Goal: Task Accomplishment & Management: Manage account settings

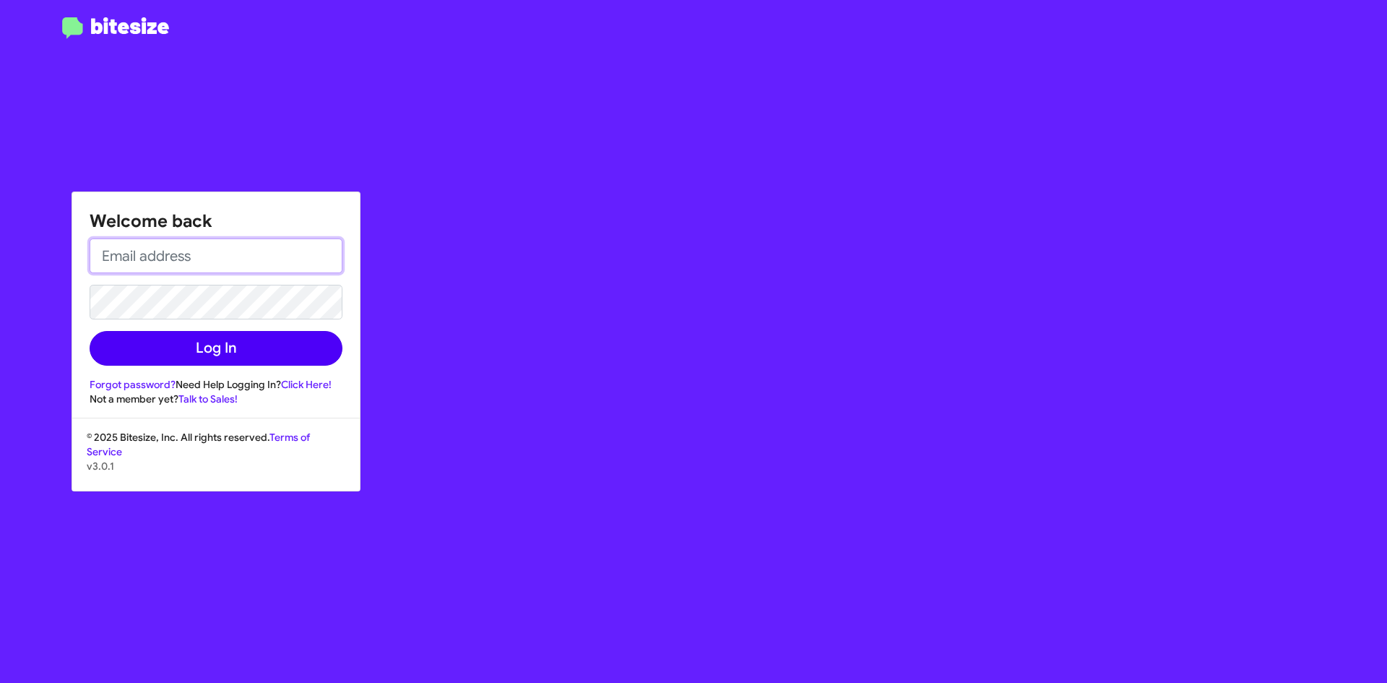
type input "ehl@hicksautogroup.com"
click at [256, 359] on button "Log In" at bounding box center [216, 348] width 253 height 35
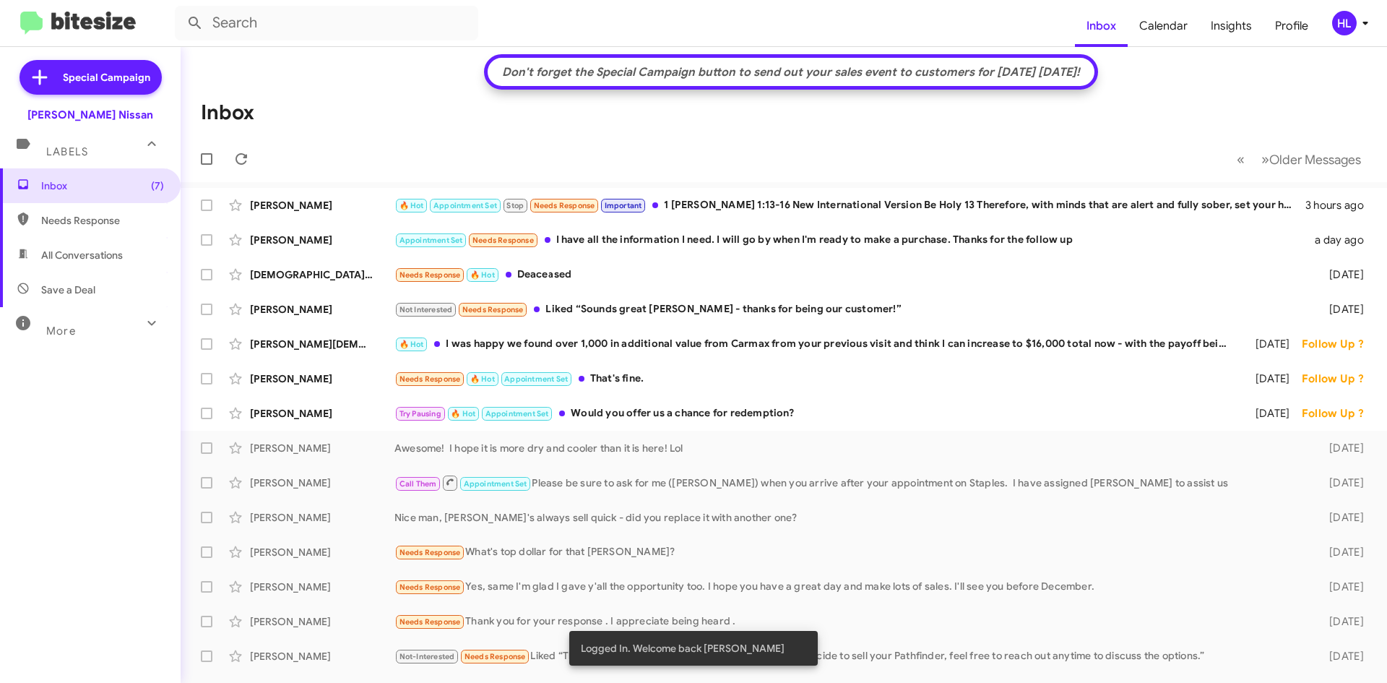
click at [479, 37] on form at bounding box center [625, 23] width 900 height 35
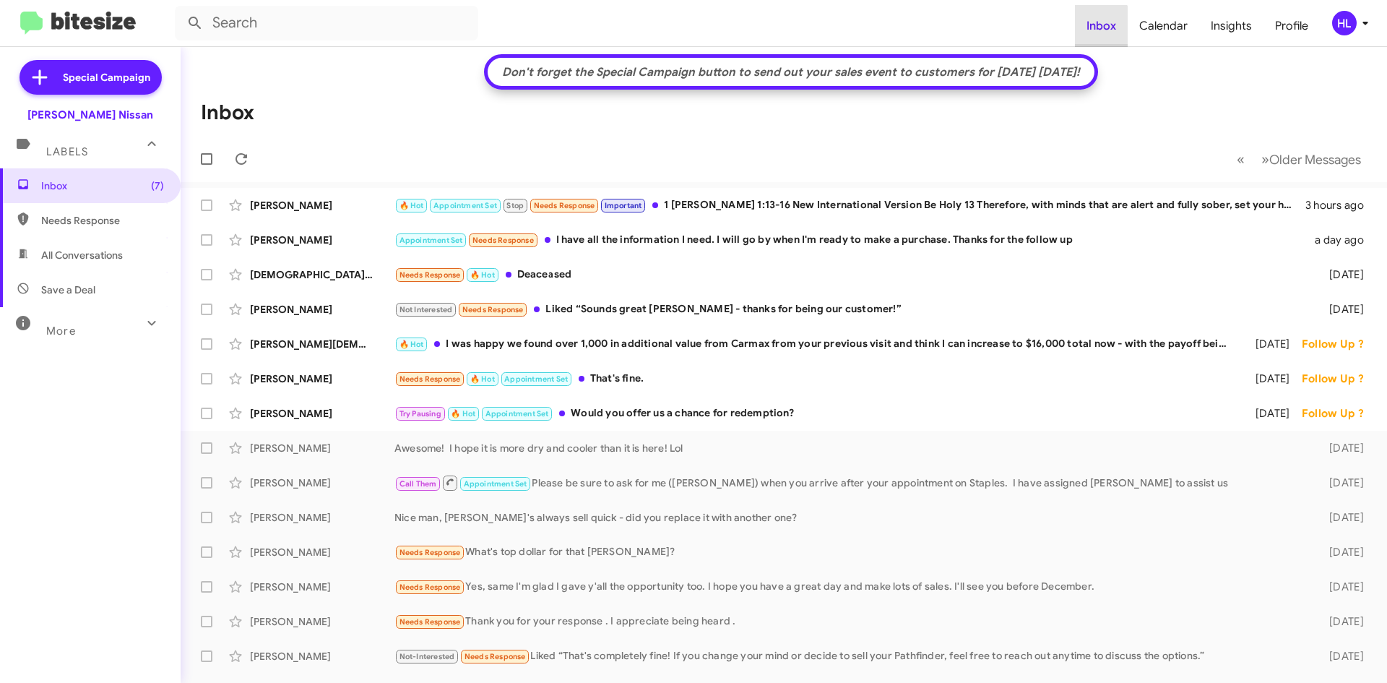
click at [1097, 33] on span "Inbox" at bounding box center [1101, 26] width 53 height 42
click at [681, 76] on div "Don't forget the Special Campaign button to send out your sales event to custom…" at bounding box center [791, 72] width 592 height 14
click at [141, 254] on span "All Conversations" at bounding box center [90, 255] width 181 height 35
type input "in:all-conversations"
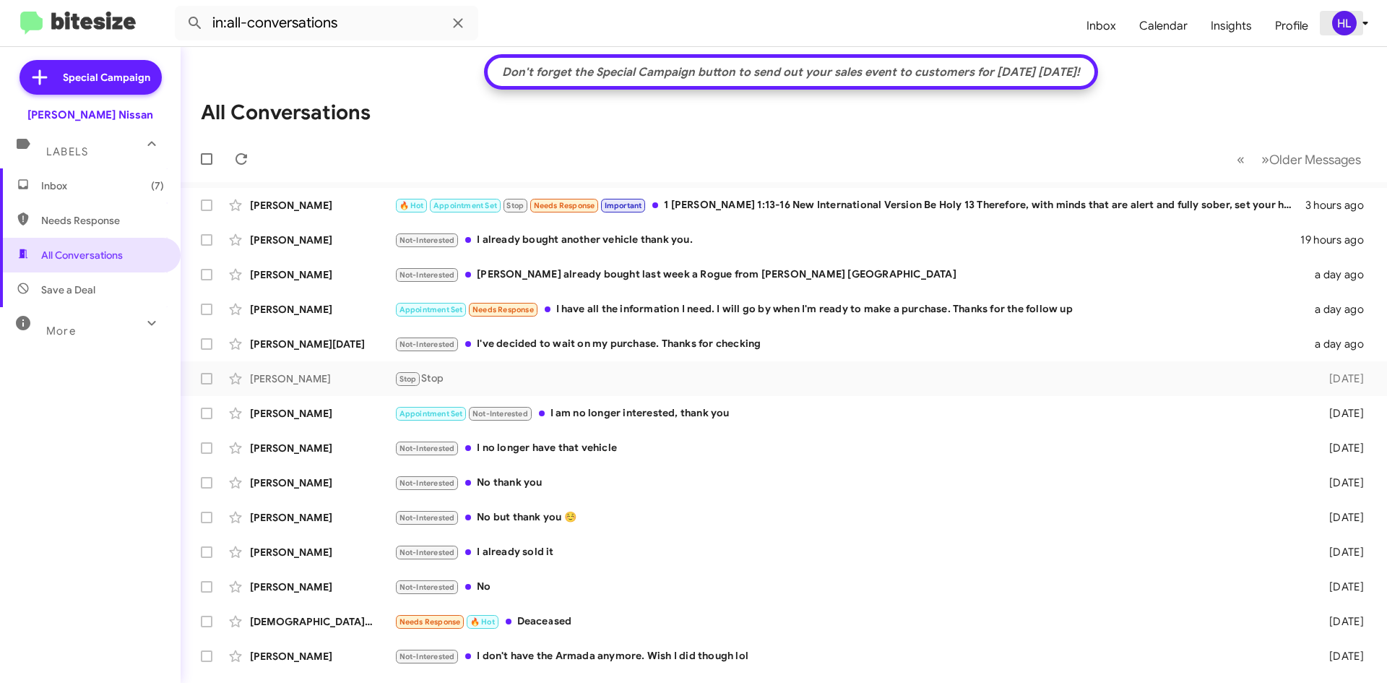
click at [1363, 31] on icon at bounding box center [1365, 22] width 17 height 17
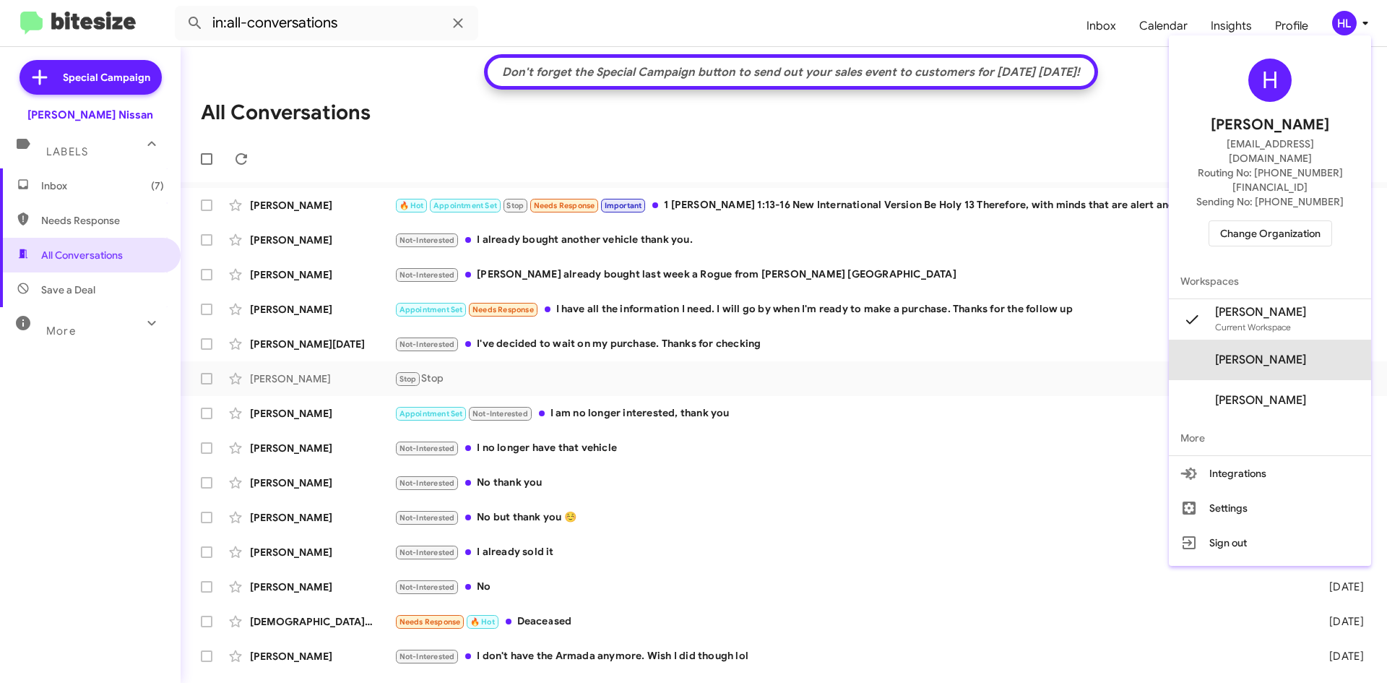
click at [1306, 353] on span "Edward Perry's" at bounding box center [1260, 360] width 91 height 14
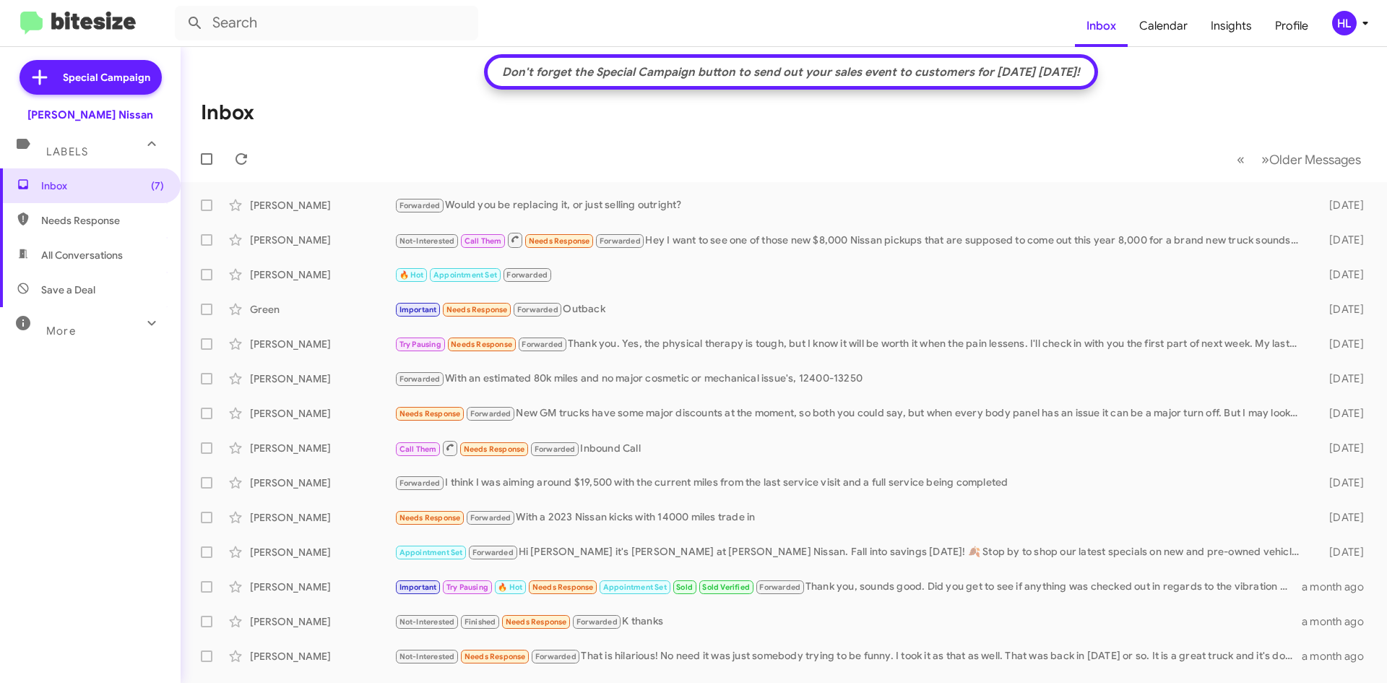
click at [1349, 27] on div "HL" at bounding box center [1344, 23] width 25 height 25
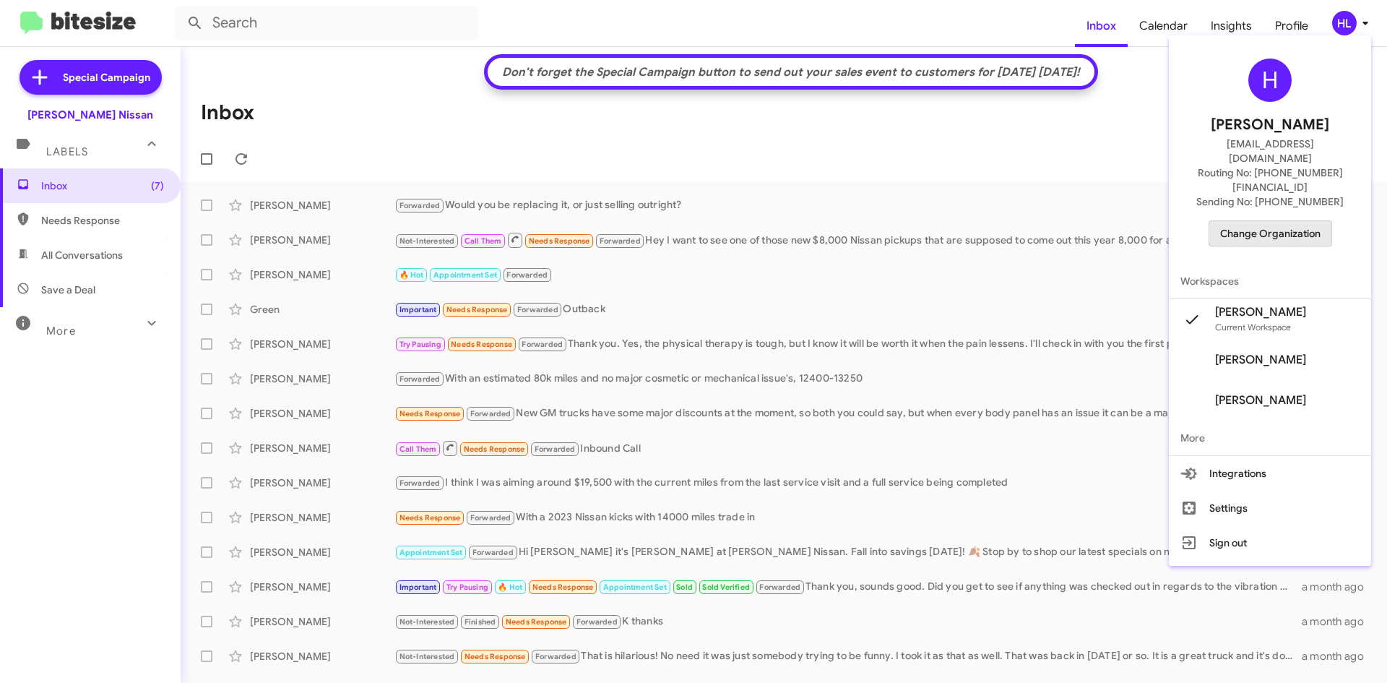
click at [1304, 221] on span "Change Organization" at bounding box center [1270, 233] width 100 height 25
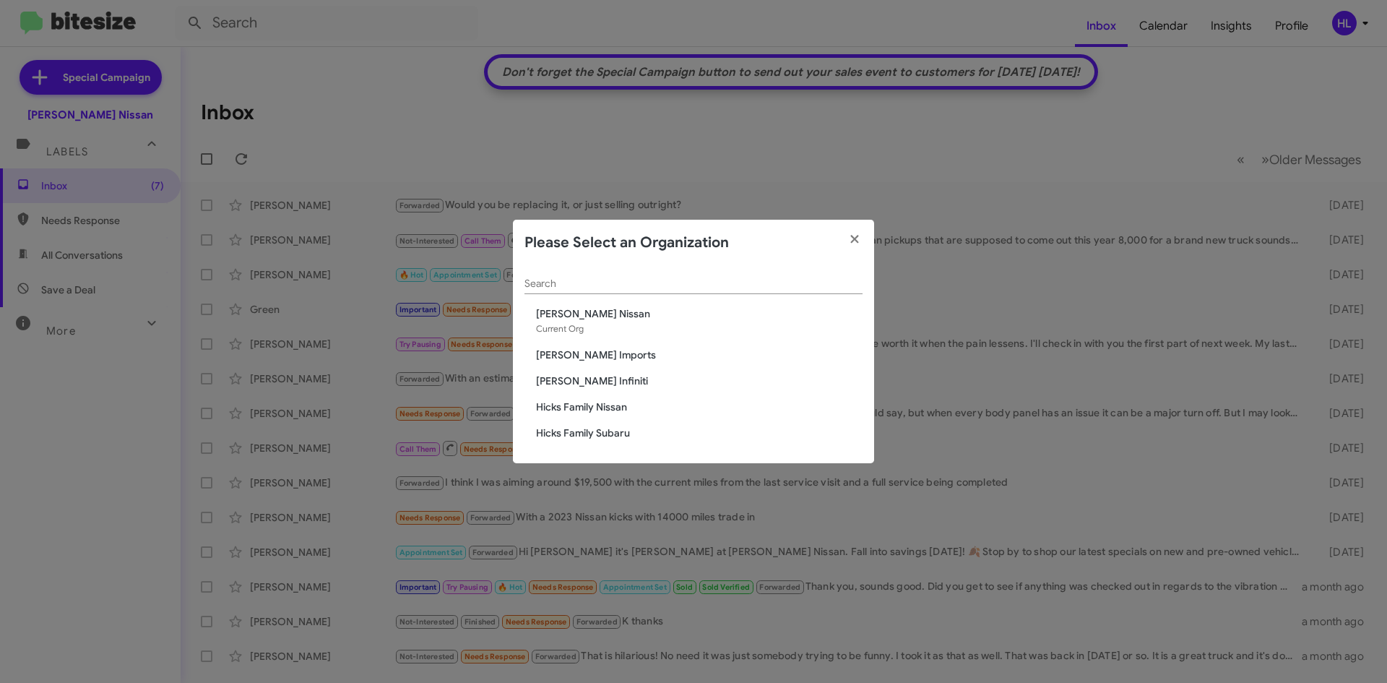
click at [591, 362] on span "[PERSON_NAME] Imports" at bounding box center [699, 355] width 327 height 14
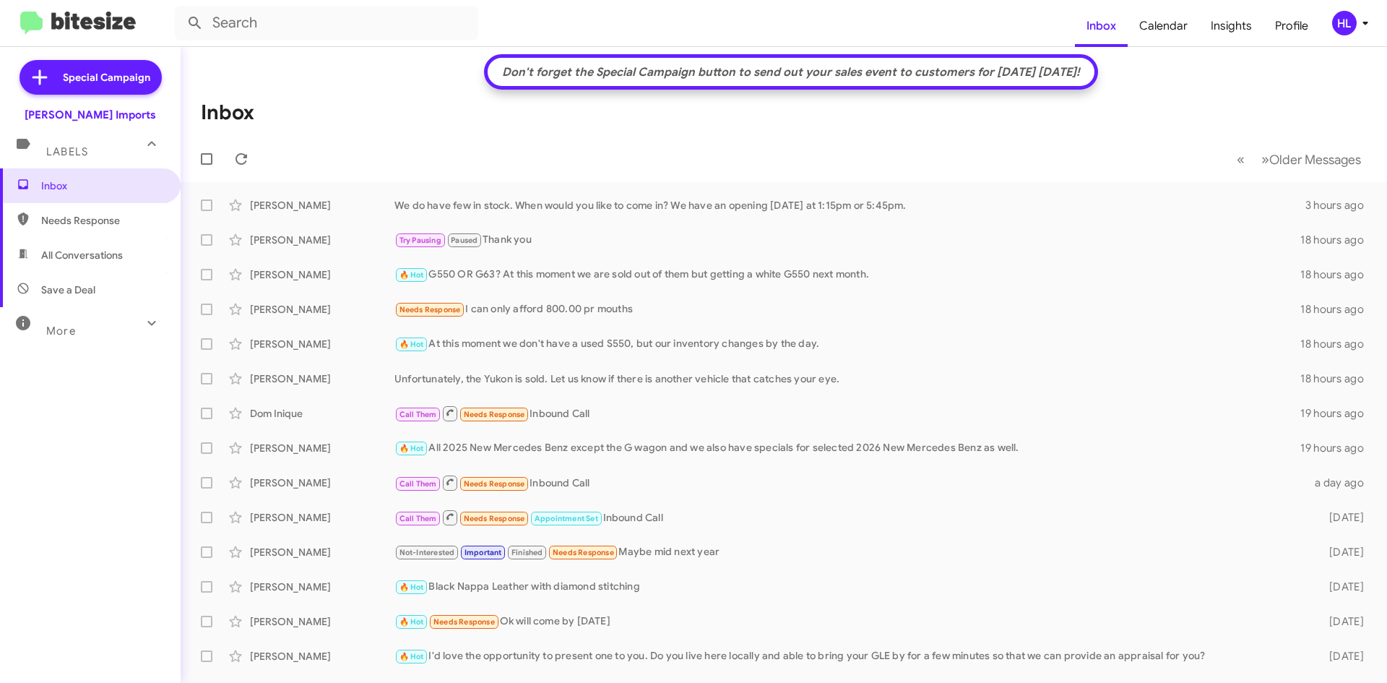
click at [57, 265] on span "All Conversations" at bounding box center [90, 255] width 181 height 35
type input "in:all-conversations"
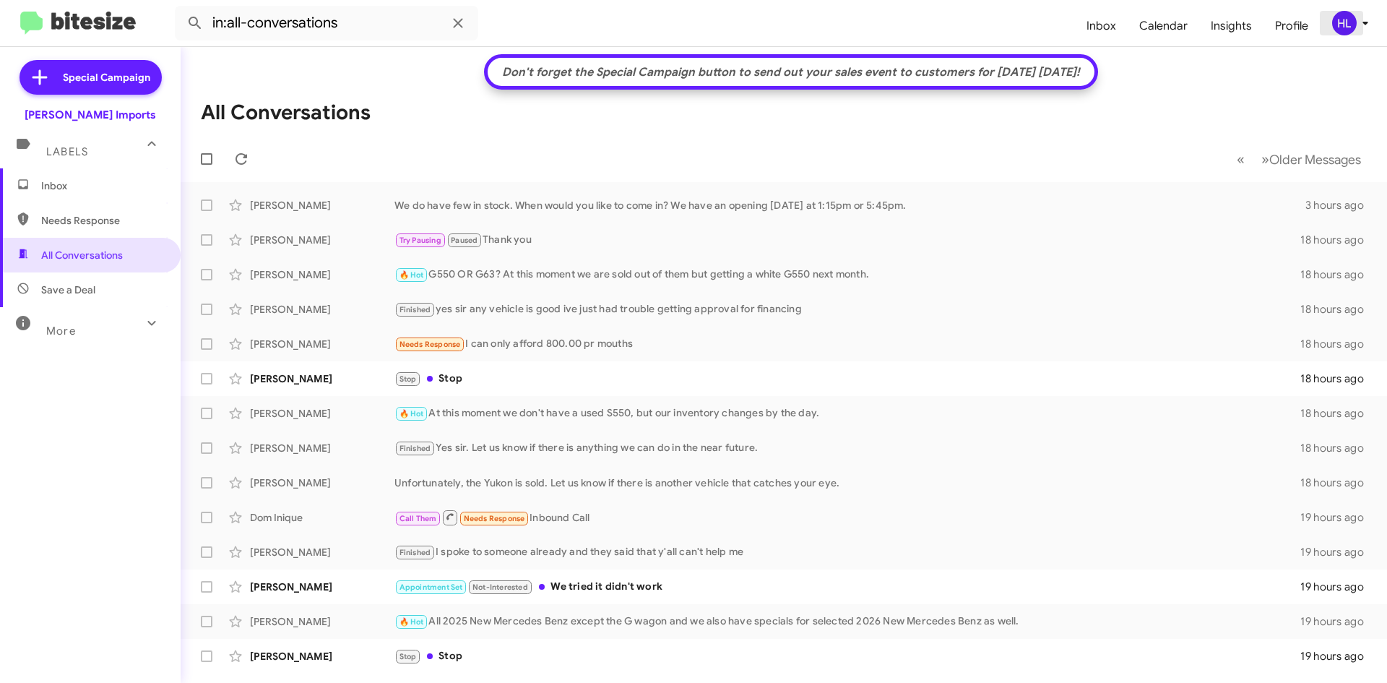
click at [1340, 22] on div "HL" at bounding box center [1344, 23] width 25 height 25
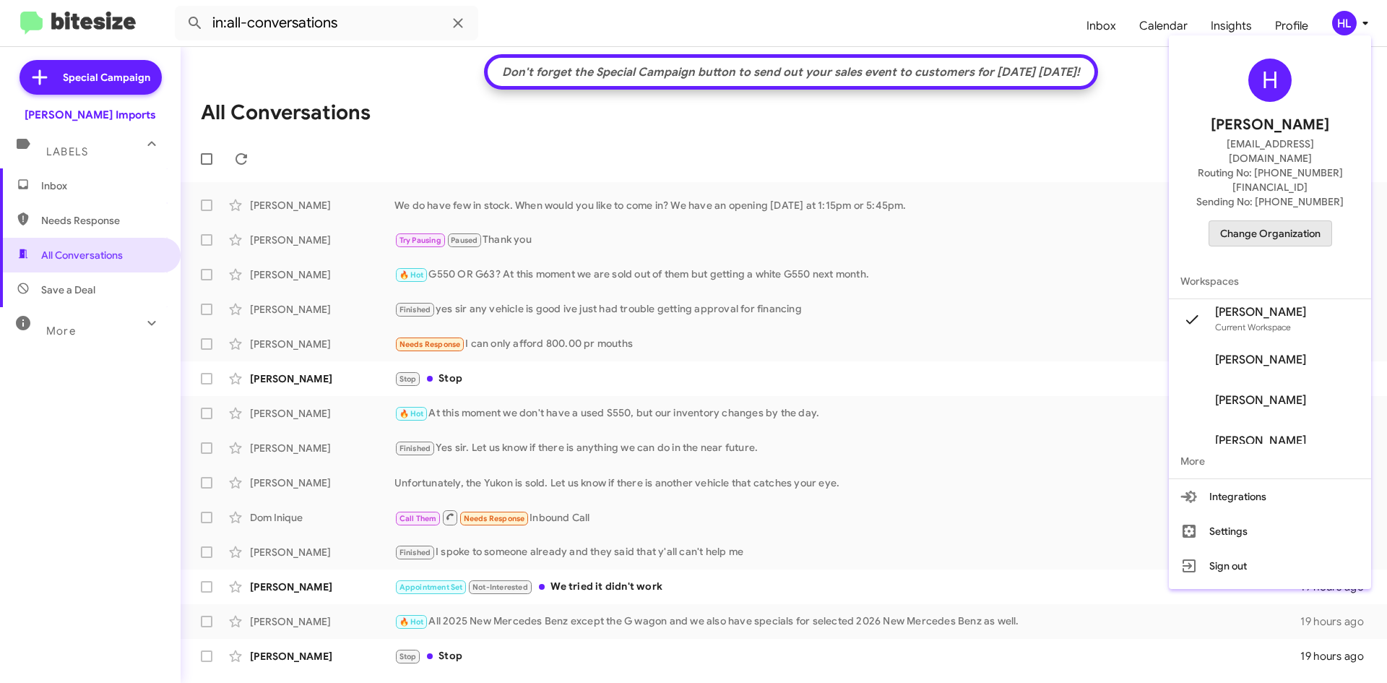
click at [1293, 221] on span "Change Organization" at bounding box center [1270, 233] width 100 height 25
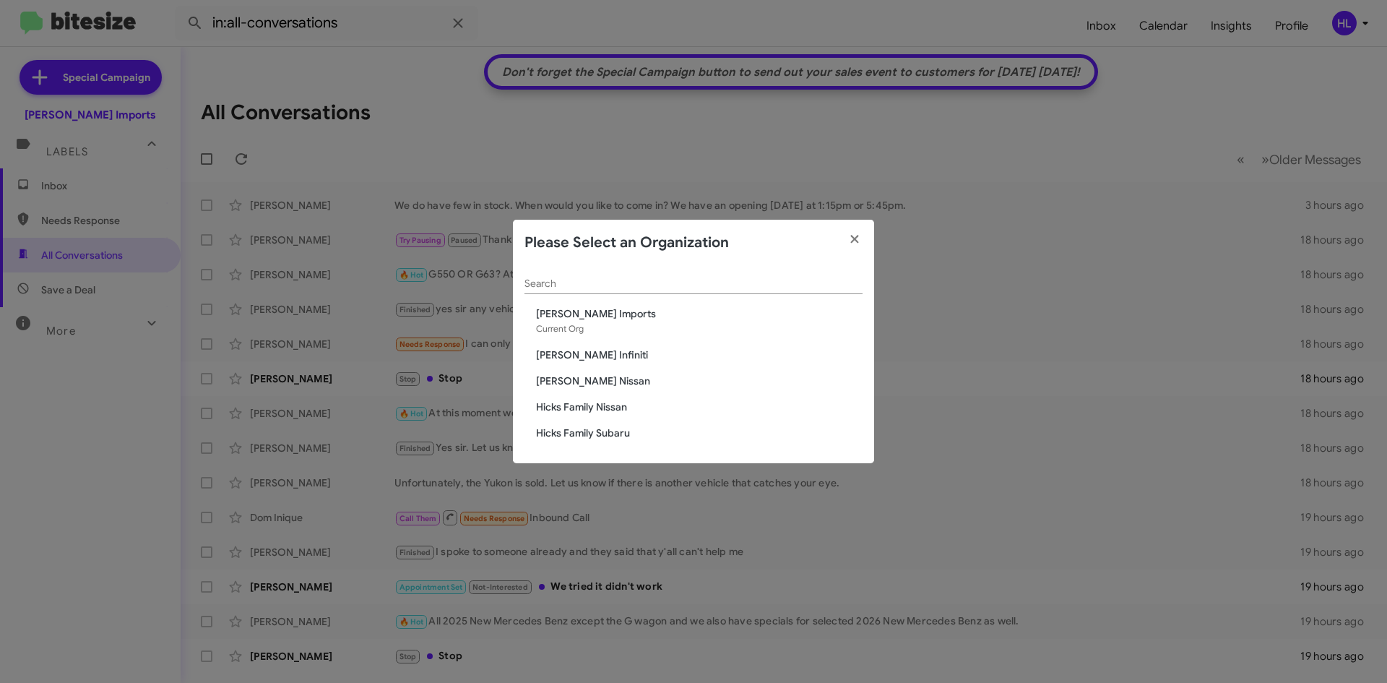
click at [551, 383] on span "[PERSON_NAME] Nissan" at bounding box center [699, 381] width 327 height 14
